Goal: Task Accomplishment & Management: Manage account settings

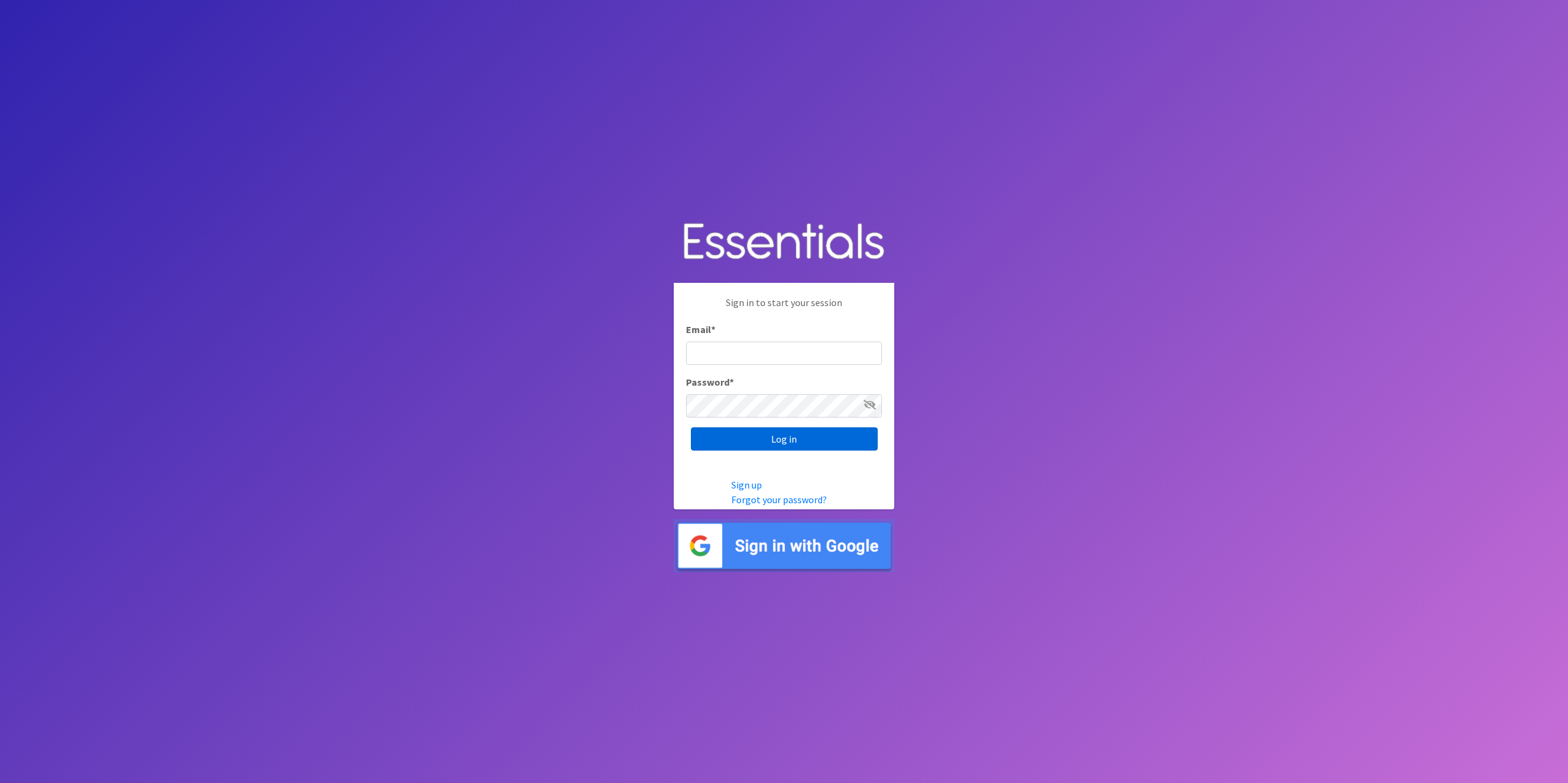
type input "[EMAIL_ADDRESS][DOMAIN_NAME]"
click at [747, 431] on input "Log in" at bounding box center [784, 439] width 187 height 23
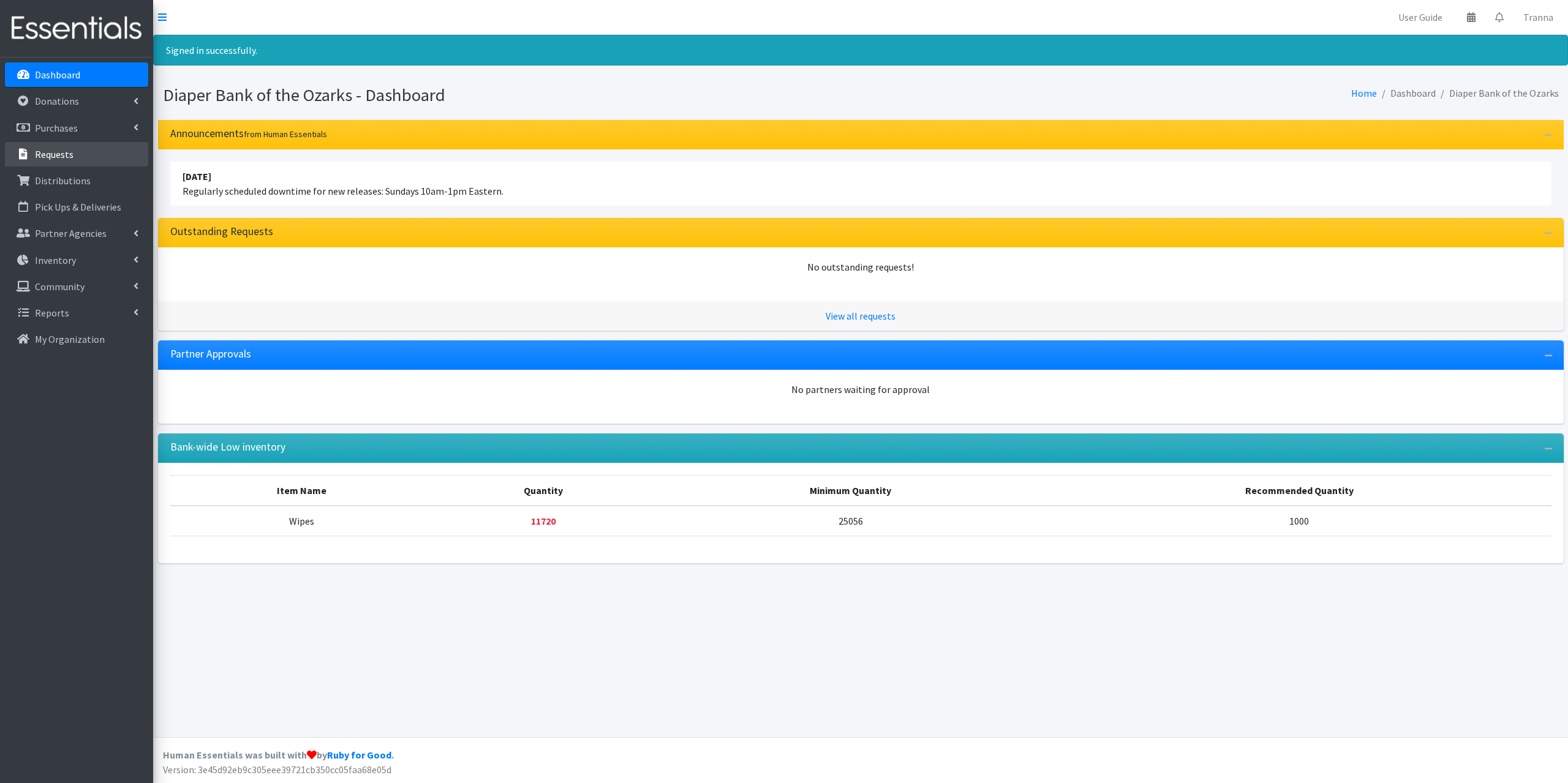
click at [49, 153] on p "Requests" at bounding box center [54, 154] width 39 height 12
